Goal: Transaction & Acquisition: Purchase product/service

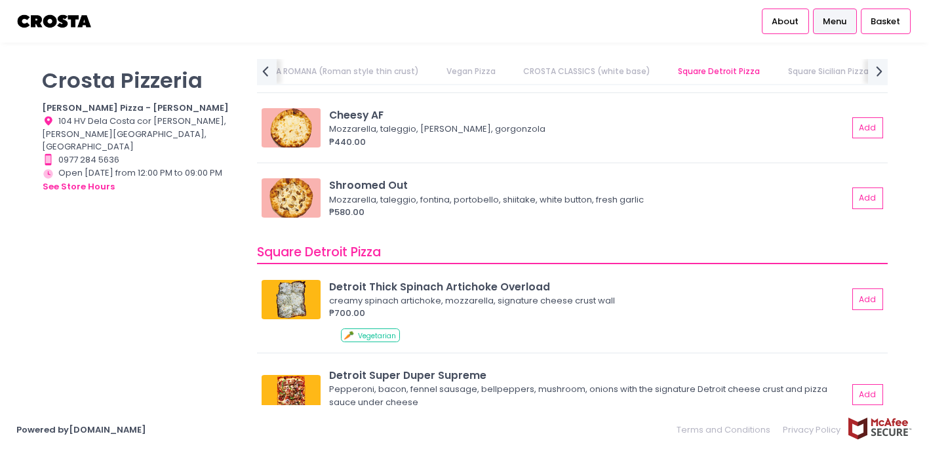
scroll to position [1346, 0]
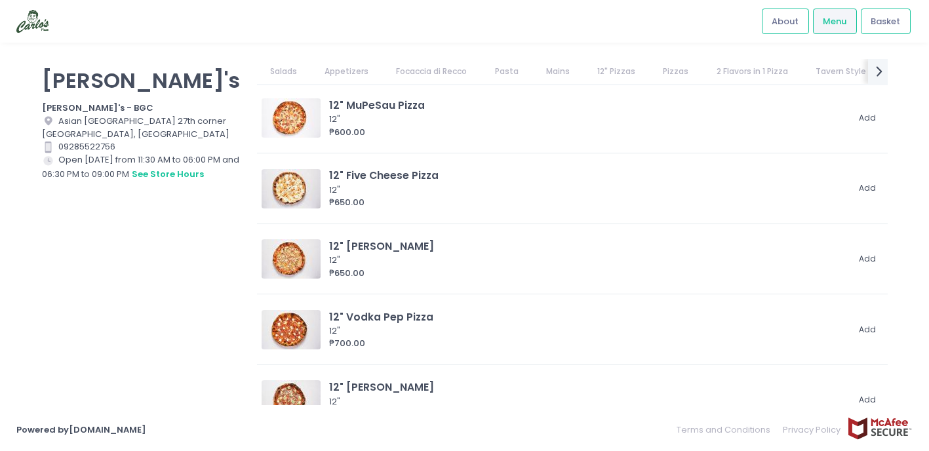
scroll to position [1882, 0]
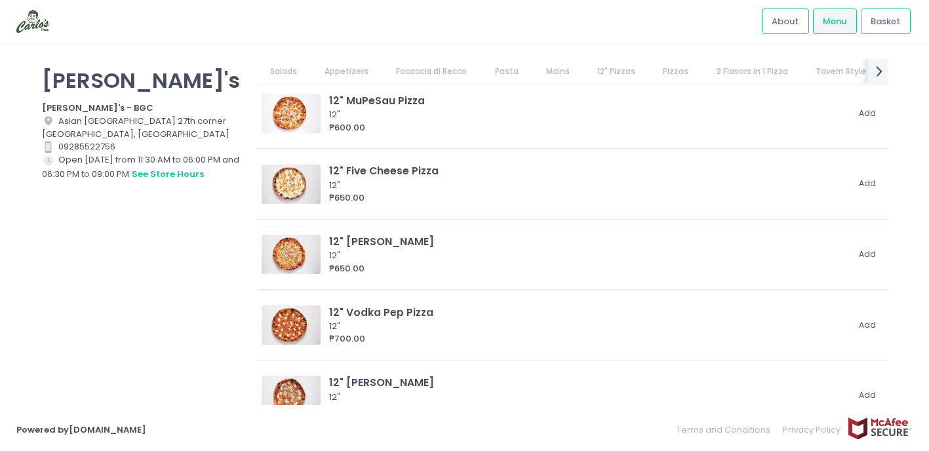
click at [512, 256] on div "12"" at bounding box center [586, 255] width 515 height 13
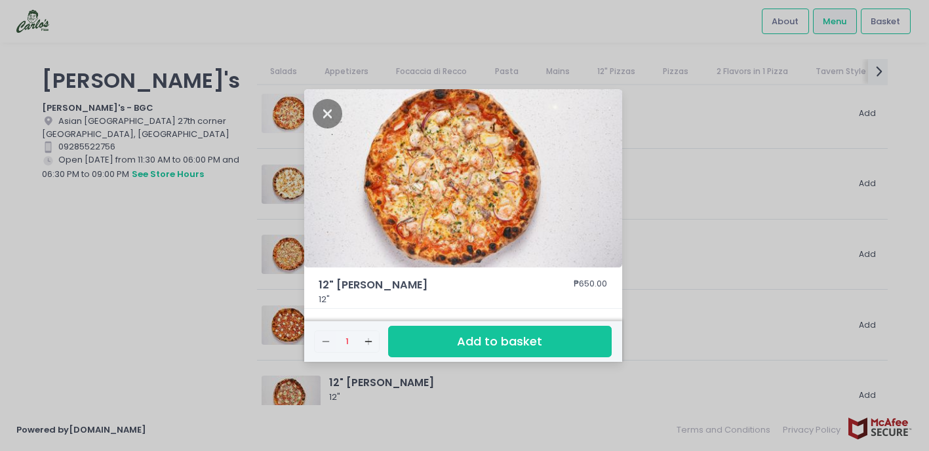
click at [229, 203] on div "12" [PERSON_NAME] ₱650.00 12" Remove Created with Sketch. 1 Add Created with Sk…" at bounding box center [464, 225] width 929 height 451
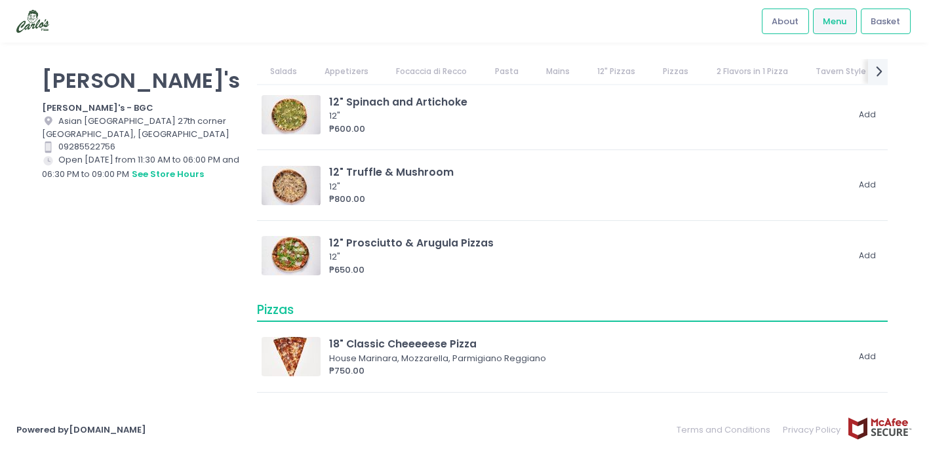
scroll to position [2234, 0]
